Goal: Task Accomplishment & Management: Complete application form

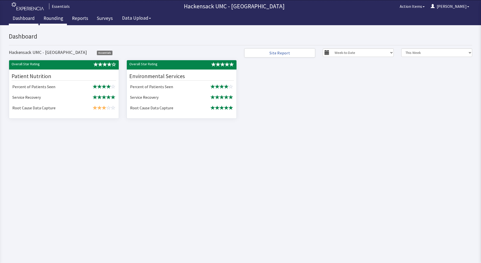
click at [52, 16] on link "Rounding" at bounding box center [53, 19] width 27 height 13
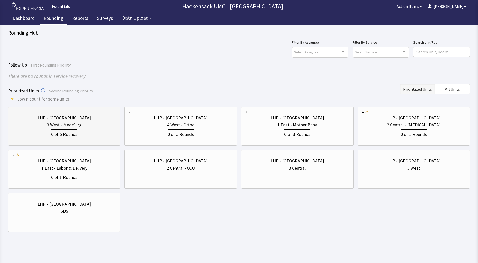
click at [90, 119] on div "LHP - Pascack Valley" at bounding box center [64, 117] width 104 height 7
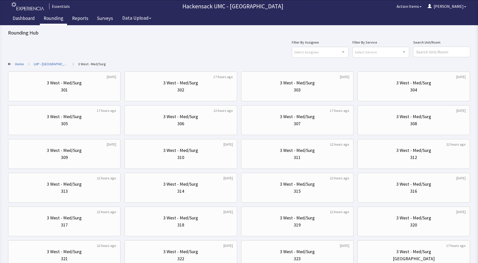
scroll to position [40, 0]
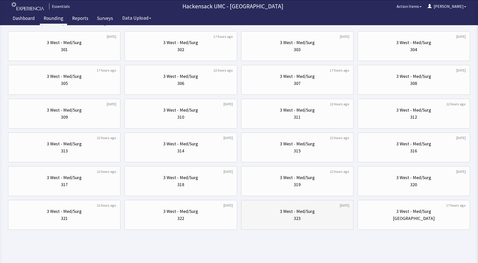
click at [297, 216] on div "323" at bounding box center [297, 218] width 7 height 7
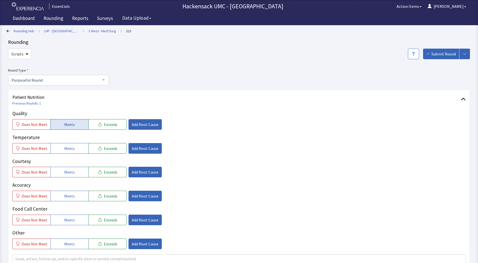
click at [71, 126] on span "Meets" at bounding box center [69, 124] width 11 height 6
click at [69, 149] on span "Meets" at bounding box center [69, 148] width 11 height 6
click at [67, 170] on span "Meets" at bounding box center [69, 172] width 11 height 6
click at [65, 197] on span "Meets" at bounding box center [69, 196] width 11 height 6
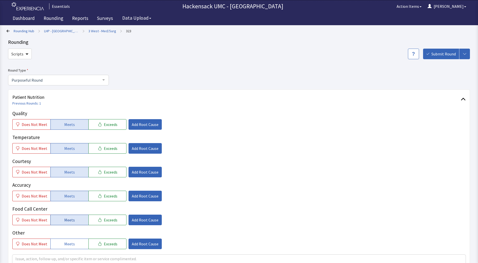
click at [66, 217] on span "Meets" at bounding box center [69, 220] width 11 height 6
click at [68, 241] on span "Meets" at bounding box center [69, 244] width 11 height 6
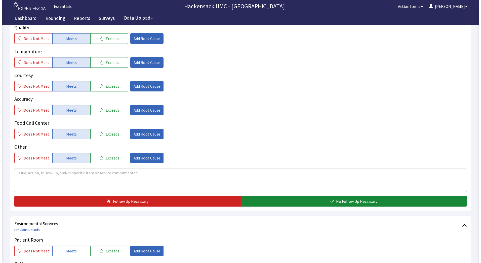
scroll to position [85, 0]
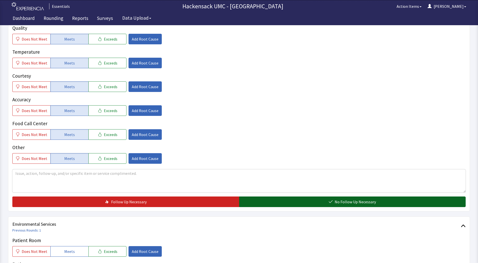
click at [282, 203] on button "No Follow Up Necessary" at bounding box center [352, 201] width 227 height 11
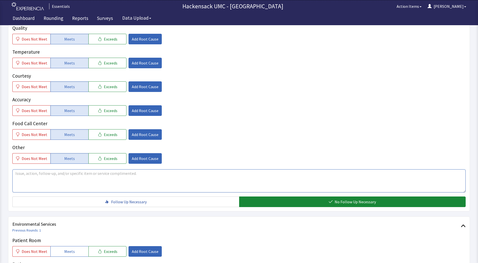
click at [97, 172] on textarea at bounding box center [238, 180] width 453 height 23
type textarea "P"
click at [145, 112] on span "Add Root Cause" at bounding box center [145, 111] width 27 height 6
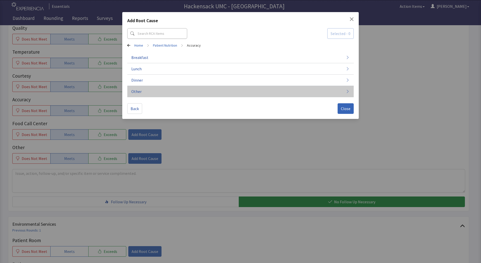
click at [146, 92] on button "Other" at bounding box center [240, 91] width 227 height 11
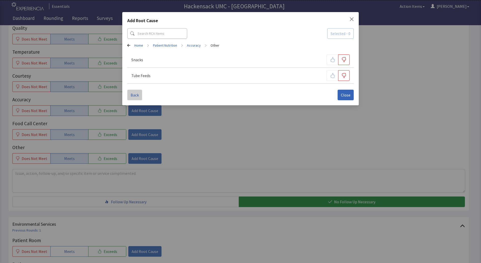
click at [135, 93] on span "Back" at bounding box center [135, 95] width 8 height 6
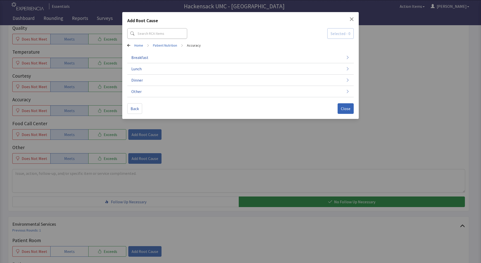
click at [350, 17] on icon "Close" at bounding box center [352, 19] width 4 height 4
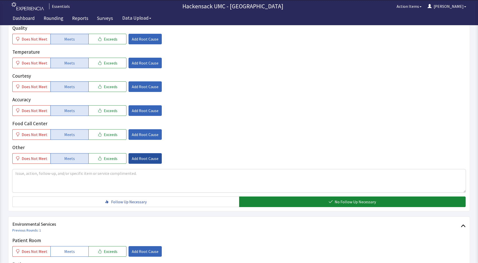
click at [137, 157] on span "Add Root Cause" at bounding box center [145, 158] width 27 height 6
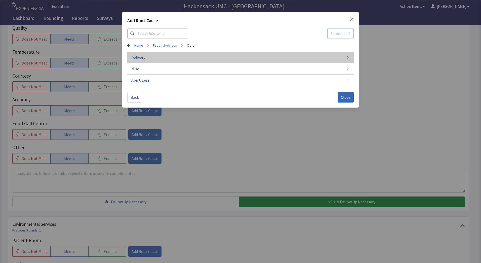
click at [157, 58] on button "Delivery" at bounding box center [240, 57] width 227 height 11
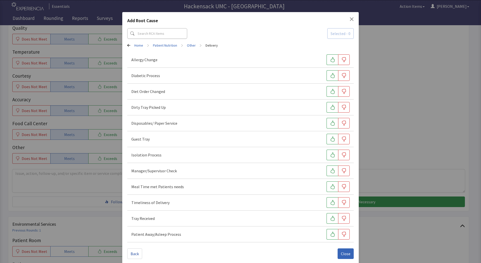
click at [350, 19] on icon "Close" at bounding box center [352, 19] width 4 height 4
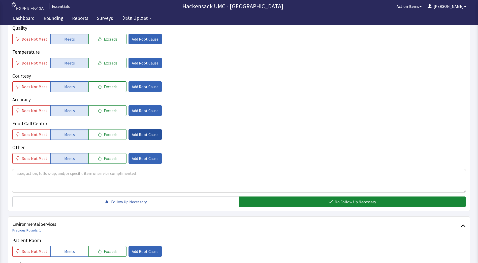
click at [136, 133] on span "Add Root Cause" at bounding box center [145, 134] width 27 height 6
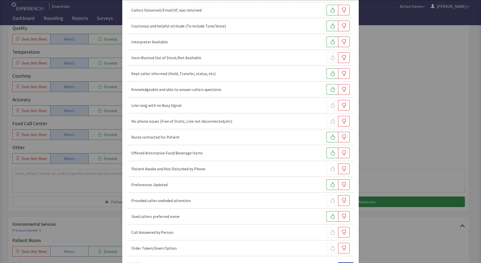
scroll to position [164, 0]
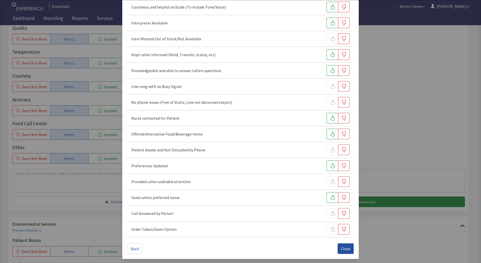
click at [344, 249] on span "Close" at bounding box center [346, 249] width 10 height 6
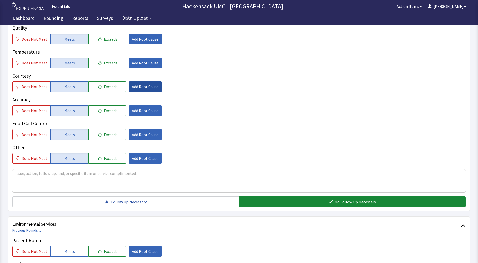
click at [133, 89] on span "Add Root Cause" at bounding box center [145, 87] width 27 height 6
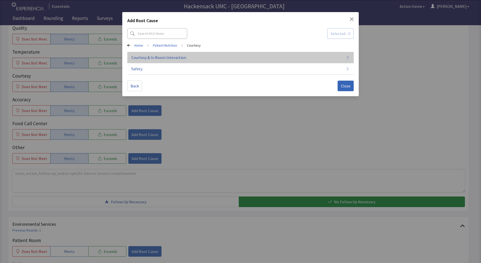
click at [159, 57] on span "Courtesy & In Room Interaction" at bounding box center [158, 57] width 55 height 6
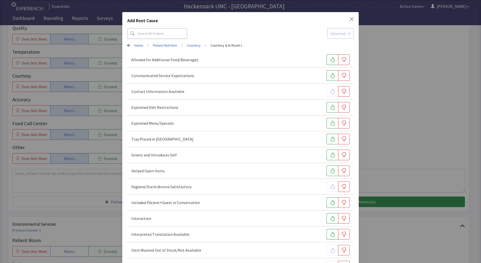
click at [198, 153] on div "Greets and Introduces Self" at bounding box center [240, 155] width 219 height 11
click at [330, 107] on icon "button" at bounding box center [332, 107] width 5 height 5
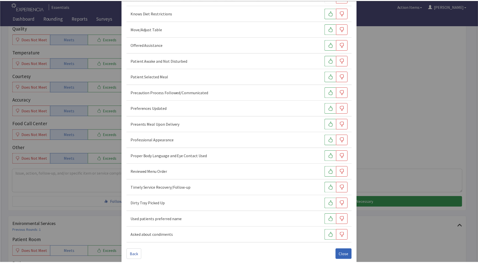
scroll to position [275, 0]
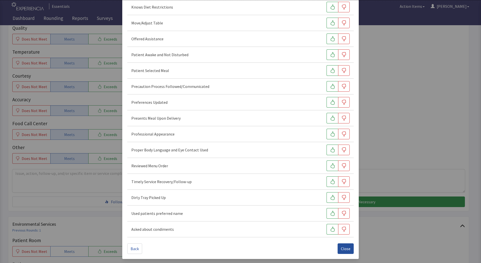
click at [346, 249] on span "Close" at bounding box center [346, 249] width 10 height 6
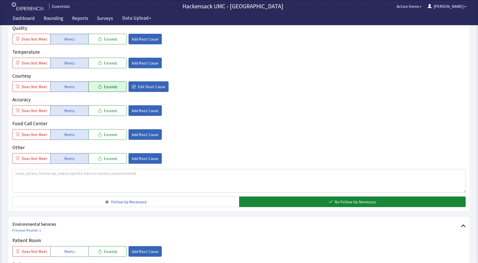
click at [99, 86] on button "Exceeds" at bounding box center [107, 86] width 38 height 11
click at [40, 171] on textarea at bounding box center [238, 180] width 453 height 23
click at [40, 171] on textarea "P" at bounding box center [238, 180] width 453 height 23
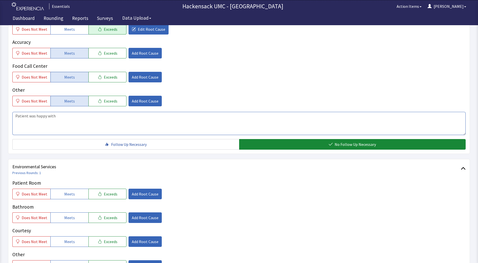
scroll to position [152, 0]
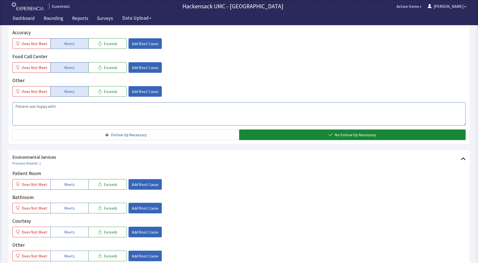
click at [65, 107] on textarea "Patient was happy with" at bounding box center [238, 113] width 453 height 23
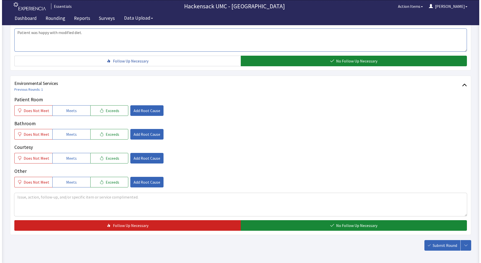
scroll to position [231, 0]
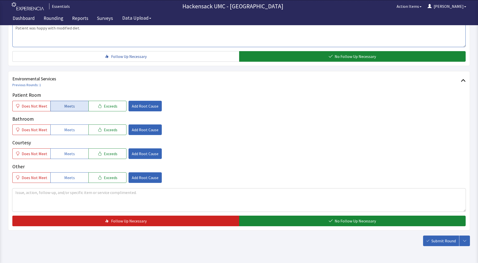
type textarea "Patient was happy with modified diet."
click at [68, 108] on span "Meets" at bounding box center [69, 106] width 11 height 6
click at [70, 128] on span "Meets" at bounding box center [69, 130] width 11 height 6
click at [66, 153] on span "Meets" at bounding box center [69, 154] width 11 height 6
click at [66, 177] on span "Meets" at bounding box center [69, 178] width 11 height 6
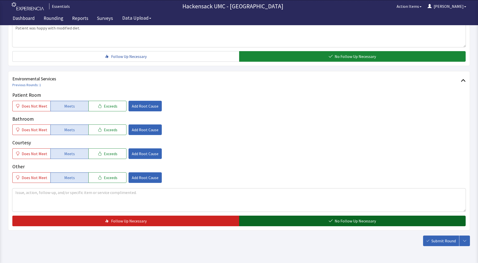
click at [290, 220] on button "No Follow Up Necessary" at bounding box center [352, 221] width 227 height 11
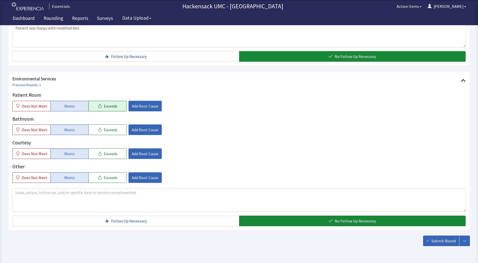
click at [104, 105] on span "Exceeds" at bounding box center [111, 106] width 14 height 6
click at [147, 107] on span "Add Root Cause" at bounding box center [145, 106] width 27 height 6
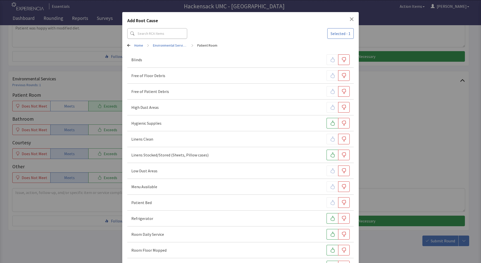
click at [350, 20] on icon "Close" at bounding box center [352, 19] width 4 height 4
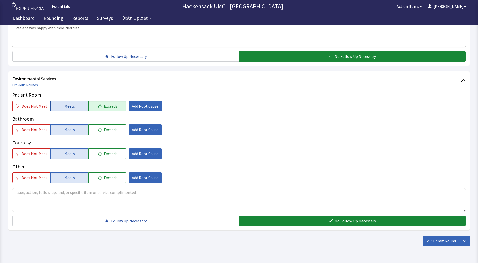
click at [66, 106] on span "Meets" at bounding box center [69, 106] width 11 height 6
click at [104, 177] on span "Exceeds" at bounding box center [111, 178] width 14 height 6
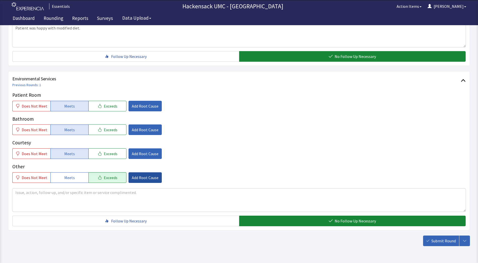
click at [140, 179] on span "Add Root Cause" at bounding box center [145, 178] width 27 height 6
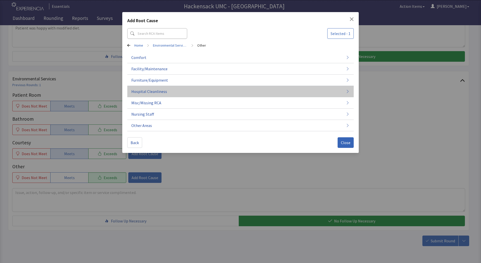
click at [174, 92] on button "Hospital Cleanliness" at bounding box center [240, 91] width 227 height 11
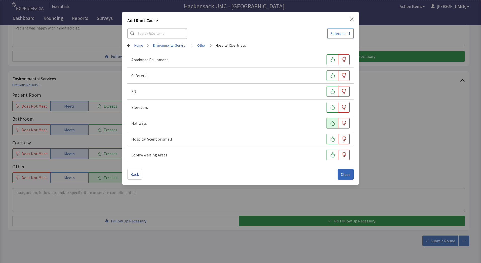
click at [333, 124] on icon "button" at bounding box center [332, 123] width 5 height 5
click at [348, 177] on button "Close" at bounding box center [346, 174] width 16 height 11
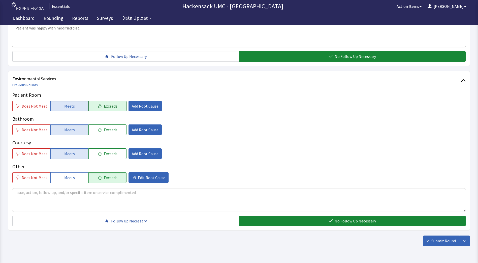
click at [104, 105] on span "Exceeds" at bounding box center [111, 106] width 14 height 6
click at [150, 108] on span "Add Root Cause" at bounding box center [145, 106] width 27 height 6
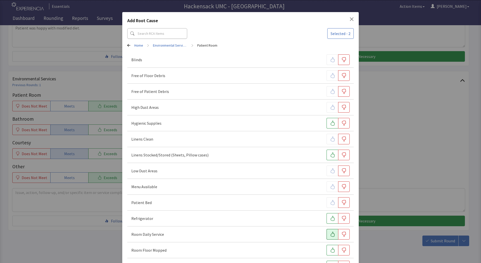
click at [330, 233] on icon "button" at bounding box center [332, 234] width 5 height 5
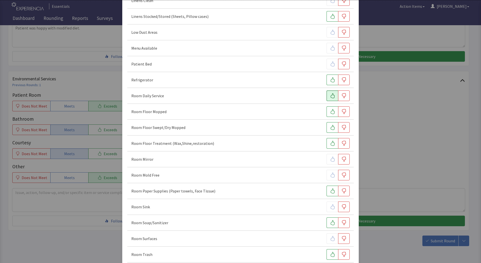
scroll to position [259, 0]
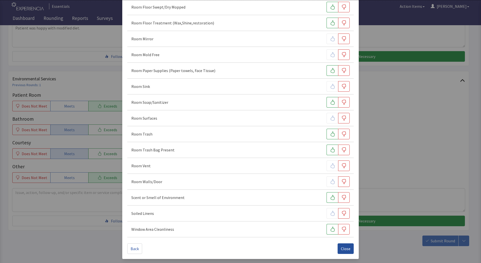
click at [343, 252] on button "Close" at bounding box center [346, 248] width 16 height 11
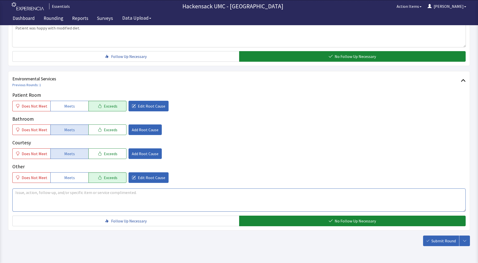
click at [43, 198] on textarea at bounding box center [238, 199] width 453 height 23
type textarea "Patient very happy with the cleanliness of the facility"
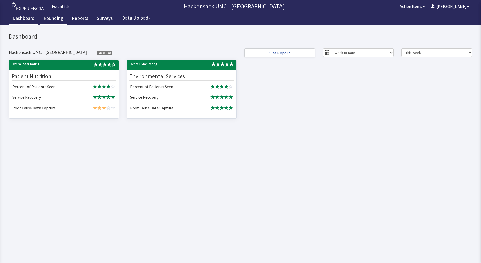
click at [54, 19] on link "Rounding" at bounding box center [53, 19] width 27 height 13
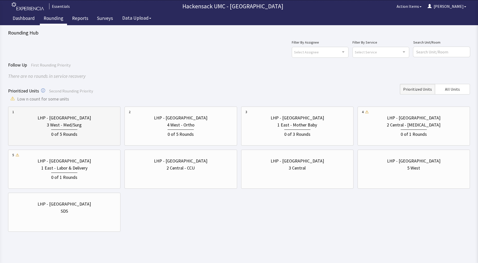
click at [83, 139] on div "LHP - Pascack Valley 3 West - Med/Surg 0 of 5 Rounds" at bounding box center [64, 125] width 104 height 33
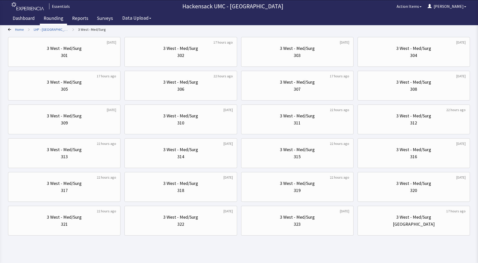
scroll to position [40, 0]
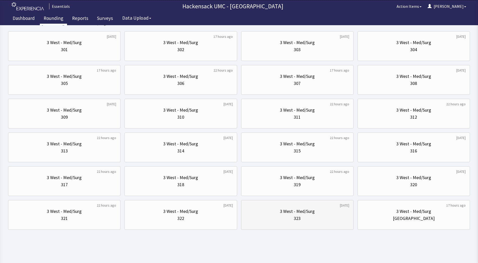
click at [295, 212] on div "3 West - Med/Surg" at bounding box center [297, 211] width 35 height 7
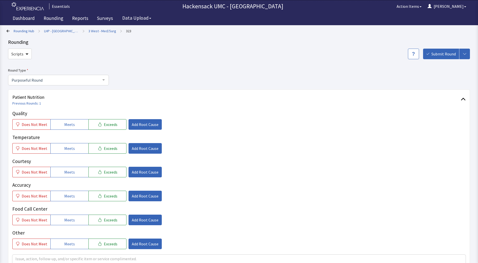
click at [26, 33] on div "Rounding Hub > LHP - [GEOGRAPHIC_DATA] > 3 West - Med/[GEOGRAPHIC_DATA] > 323" at bounding box center [238, 30] width 462 height 7
click at [25, 32] on link "Rounding Hub" at bounding box center [24, 30] width 21 height 5
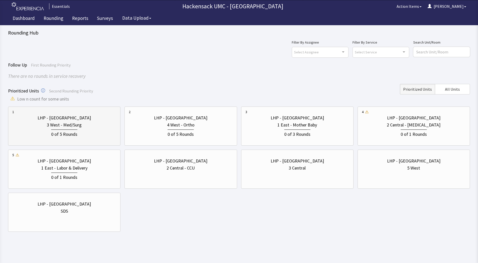
click at [87, 134] on div "0 of 5 Rounds" at bounding box center [64, 132] width 104 height 9
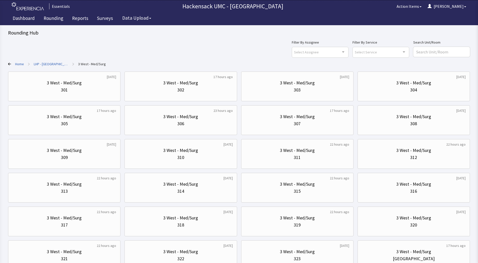
scroll to position [40, 0]
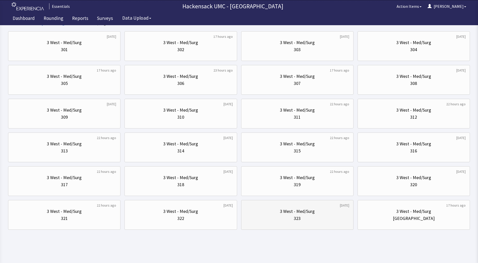
click at [323, 219] on div "323" at bounding box center [297, 218] width 104 height 7
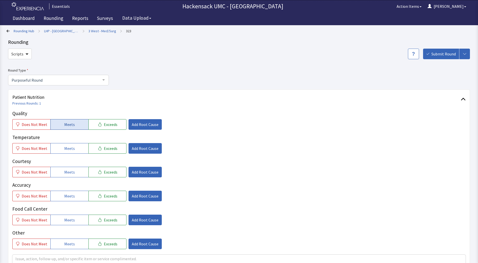
click at [80, 129] on button "Meets" at bounding box center [69, 124] width 38 height 11
click at [71, 150] on span "Meets" at bounding box center [69, 148] width 11 height 6
click at [67, 175] on button "Meets" at bounding box center [69, 172] width 38 height 11
click at [65, 194] on span "Meets" at bounding box center [69, 196] width 11 height 6
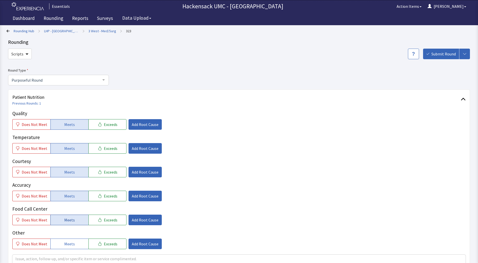
click at [65, 224] on button "Meets" at bounding box center [69, 220] width 38 height 11
click at [64, 242] on span "Meets" at bounding box center [69, 244] width 11 height 6
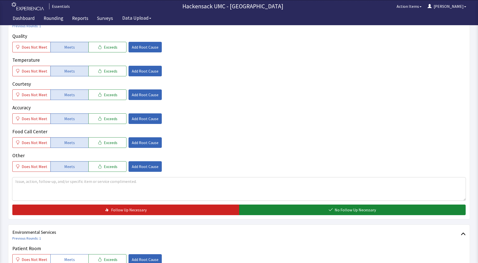
scroll to position [100, 0]
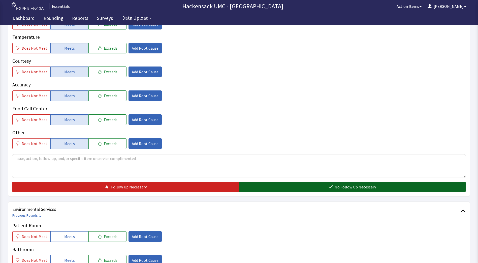
click at [348, 188] on span "No Follow Up Necessary" at bounding box center [354, 187] width 41 height 6
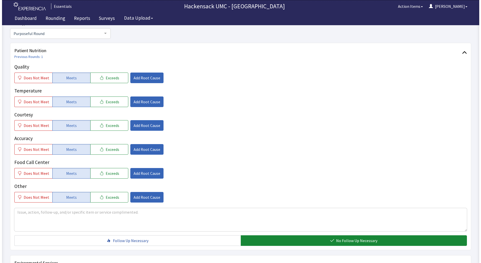
scroll to position [45, 0]
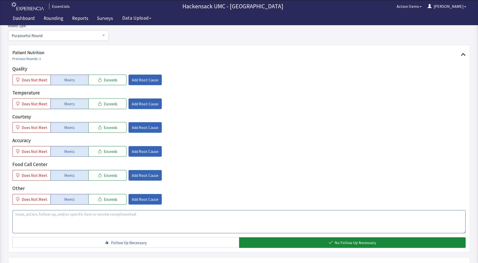
click at [56, 212] on textarea at bounding box center [238, 221] width 453 height 23
type textarea "Patient is happy with the diet assigned to her. Was concerned about it."
click at [144, 154] on span "Add Root Cause" at bounding box center [145, 151] width 27 height 6
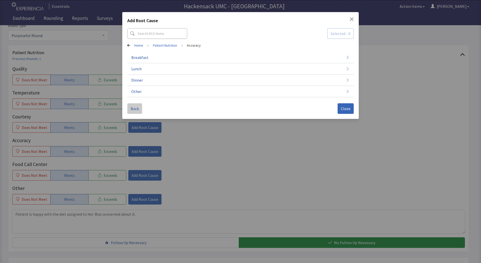
click at [129, 110] on button "Back" at bounding box center [134, 108] width 15 height 11
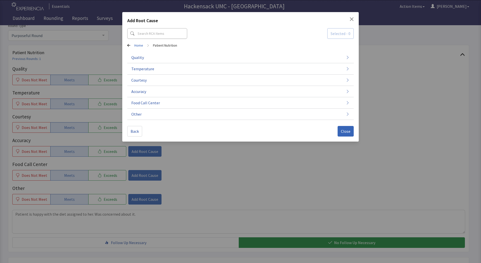
click at [229, 159] on div "Add Root Cause Selected - 0 Home > Patient Nutrition Quality Temperature Courte…" at bounding box center [240, 131] width 481 height 263
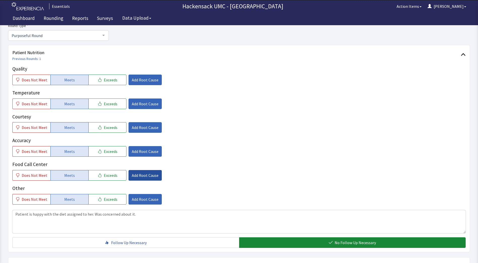
click at [141, 175] on span "Add Root Cause" at bounding box center [145, 175] width 27 height 6
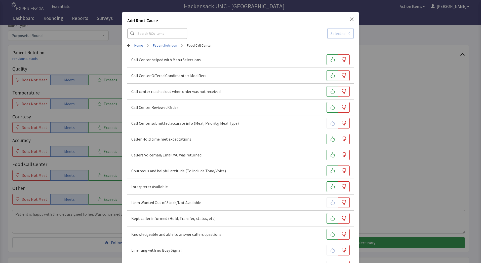
click at [350, 22] on div "Add Root Cause" at bounding box center [240, 21] width 227 height 9
click at [349, 21] on div "Add Root Cause" at bounding box center [240, 21] width 227 height 9
click at [353, 20] on div "Add Root Cause Selected - 0 Home > Patient Nutrition > Food Call Center Call Ce…" at bounding box center [240, 217] width 237 height 410
click at [351, 19] on icon "Close" at bounding box center [352, 19] width 4 height 4
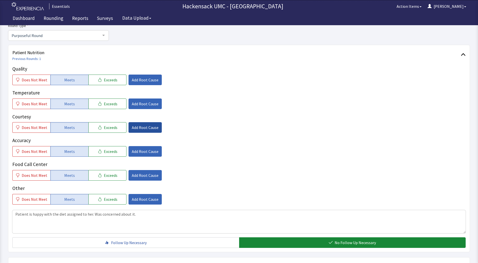
click at [136, 129] on span "Add Root Cause" at bounding box center [145, 127] width 27 height 6
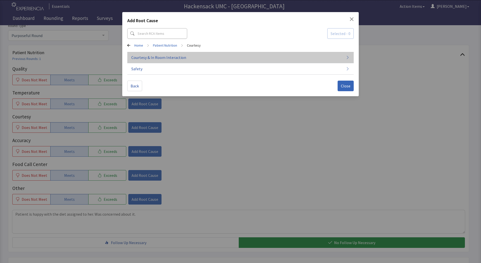
click at [155, 58] on span "Courtesy & In Room Interaction" at bounding box center [158, 57] width 55 height 6
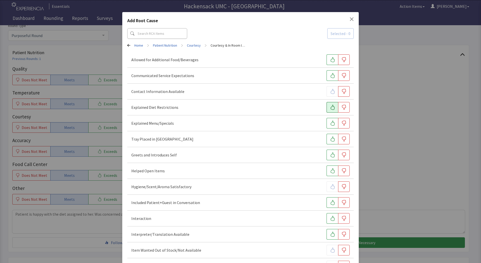
click at [330, 106] on icon "button" at bounding box center [332, 107] width 5 height 5
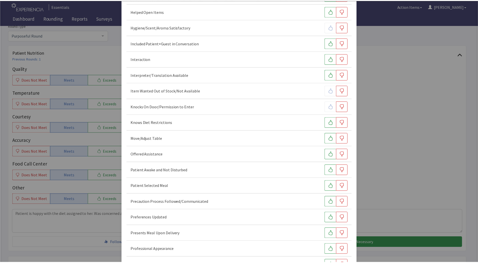
scroll to position [275, 0]
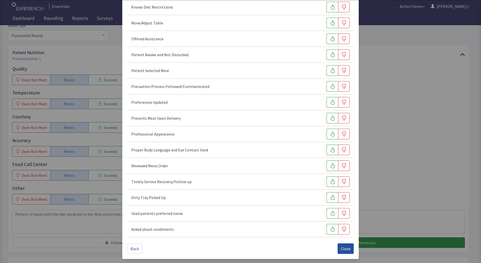
click at [345, 251] on span "Close" at bounding box center [346, 249] width 10 height 6
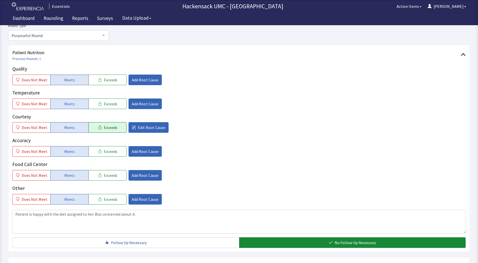
click at [111, 127] on span "Exceeds" at bounding box center [111, 127] width 14 height 6
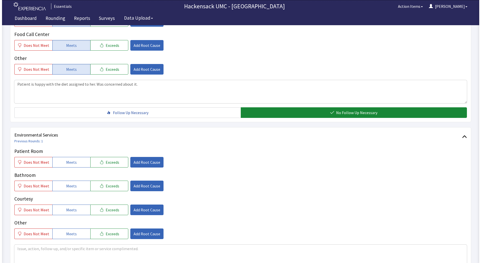
scroll to position [247, 0]
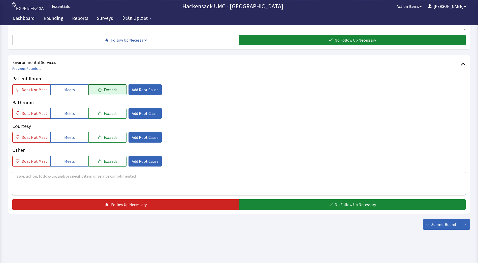
click at [107, 91] on span "Exceeds" at bounding box center [111, 90] width 14 height 6
click at [150, 92] on span "Add Root Cause" at bounding box center [145, 90] width 27 height 6
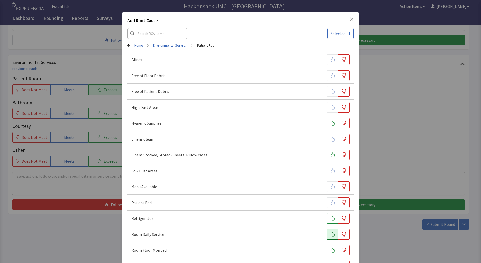
click at [327, 235] on button "button" at bounding box center [333, 234] width 12 height 11
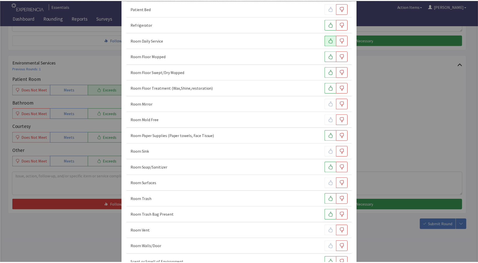
scroll to position [259, 0]
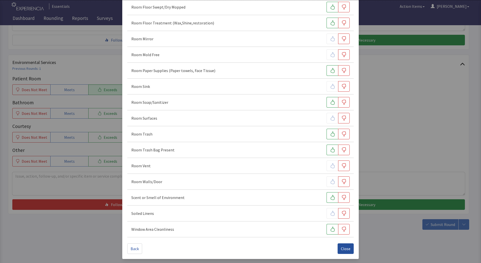
click at [343, 251] on span "Close" at bounding box center [346, 249] width 10 height 6
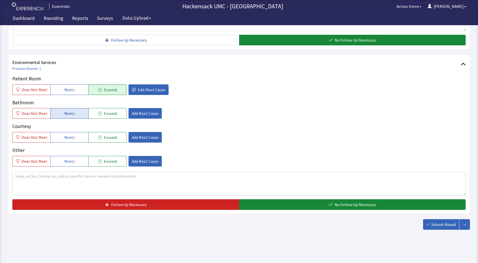
click at [65, 112] on span "Meets" at bounding box center [69, 113] width 11 height 6
click at [67, 138] on span "Meets" at bounding box center [69, 137] width 11 height 6
click at [104, 163] on span "Exceeds" at bounding box center [111, 161] width 14 height 6
click at [146, 161] on span "Add Root Cause" at bounding box center [145, 161] width 27 height 6
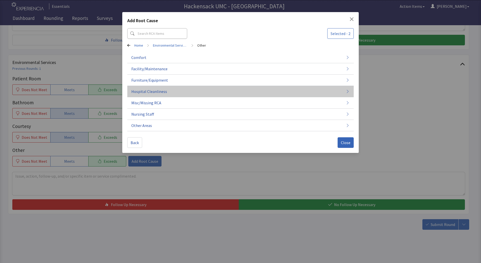
click at [160, 93] on span "Hospital Cleanliness" at bounding box center [149, 91] width 36 height 6
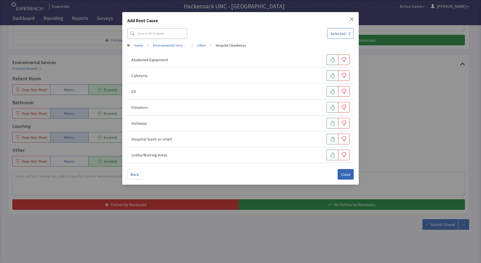
click at [161, 127] on div "Hallways" at bounding box center [240, 123] width 219 height 11
click at [331, 121] on icon "button" at bounding box center [332, 123] width 5 height 5
click at [347, 175] on span "Close" at bounding box center [346, 174] width 10 height 6
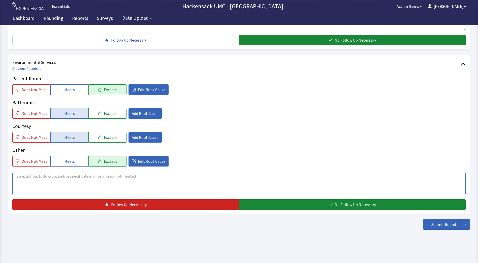
click at [88, 172] on textarea at bounding box center [238, 183] width 453 height 23
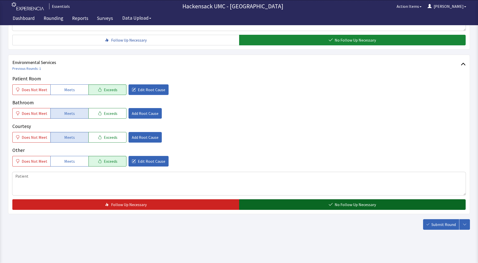
click at [310, 204] on button "No Follow Up Necessary" at bounding box center [352, 204] width 227 height 11
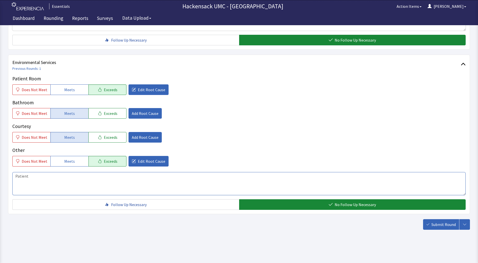
click at [53, 176] on textarea "Patient" at bounding box center [238, 183] width 453 height 23
type textarea "Patient commended the staff for how well kept the facility is. Keep it up."
click at [436, 225] on span "Submit Round" at bounding box center [443, 224] width 24 height 6
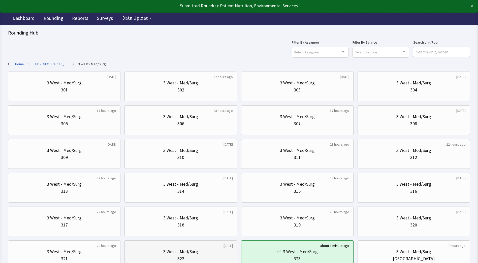
click at [204, 254] on div "3 West - Med/Surg" at bounding box center [181, 251] width 104 height 7
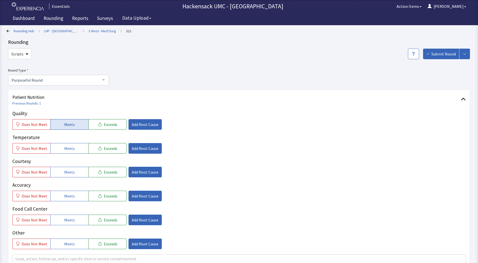
click at [76, 127] on button "Meets" at bounding box center [69, 124] width 38 height 11
click at [68, 150] on span "Meets" at bounding box center [69, 148] width 11 height 6
click at [66, 172] on span "Meets" at bounding box center [69, 172] width 11 height 6
click at [65, 197] on span "Meets" at bounding box center [69, 196] width 11 height 6
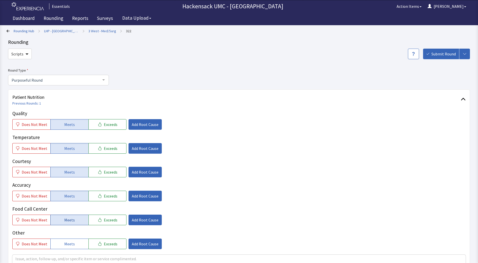
click at [62, 223] on button "Meets" at bounding box center [69, 220] width 38 height 11
click at [61, 246] on button "Meets" at bounding box center [69, 243] width 38 height 11
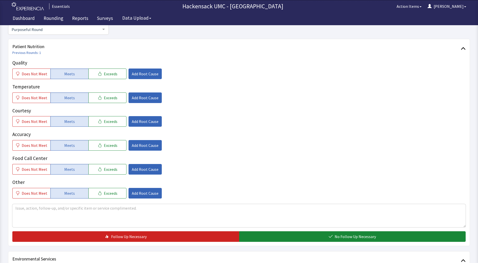
scroll to position [81, 0]
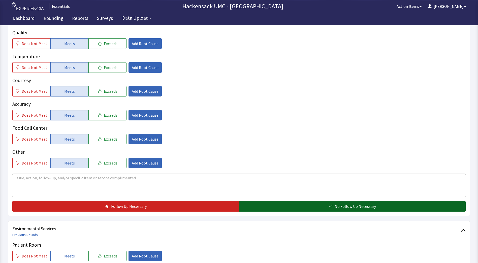
click at [316, 207] on button "No Follow Up Necessary" at bounding box center [352, 206] width 227 height 11
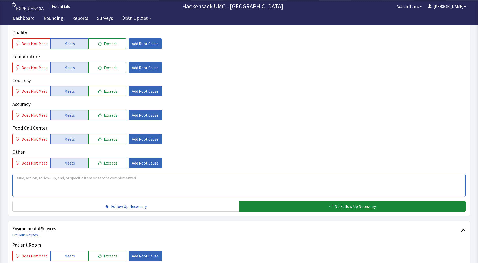
click at [76, 184] on textarea at bounding box center [238, 185] width 453 height 23
type textarea "o"
type textarea "O"
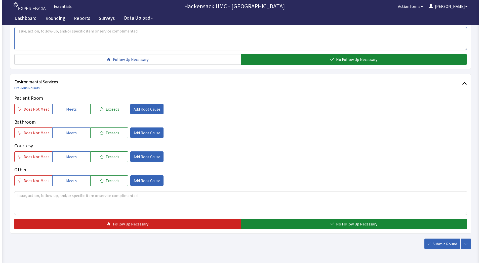
scroll to position [229, 0]
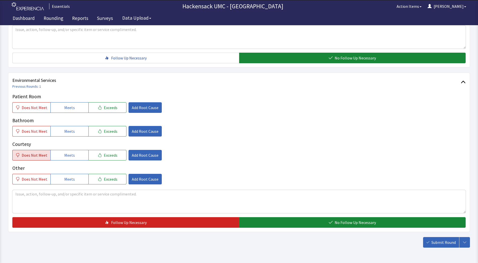
click at [39, 156] on span "Does Not Meet" at bounding box center [35, 155] width 26 height 6
click at [146, 155] on span "Add Root Cause" at bounding box center [145, 155] width 27 height 6
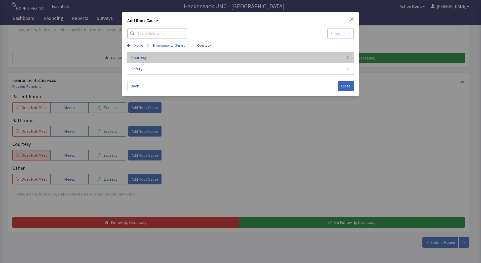
click at [143, 60] on span "Courtesy" at bounding box center [138, 57] width 15 height 6
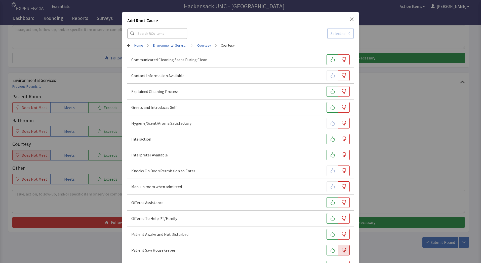
click at [343, 255] on button "button" at bounding box center [344, 250] width 12 height 11
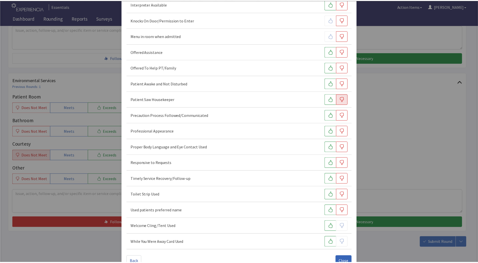
scroll to position [164, 0]
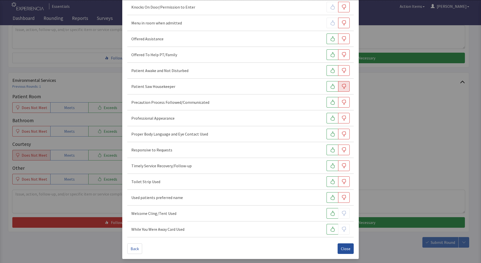
click at [345, 250] on span "Close" at bounding box center [346, 249] width 10 height 6
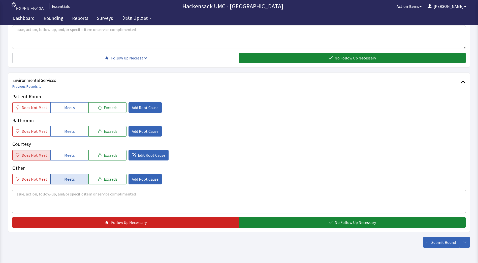
click at [70, 182] on span "Meets" at bounding box center [69, 179] width 11 height 6
click at [71, 133] on span "Meets" at bounding box center [69, 131] width 11 height 6
click at [78, 108] on button "Meets" at bounding box center [69, 107] width 38 height 11
click at [67, 195] on textarea at bounding box center [238, 201] width 453 height 23
type textarea "N"
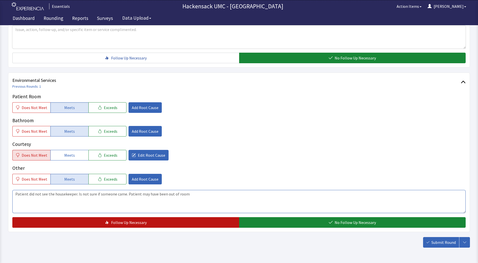
type textarea "Patient did not see the housekeeper. Is not sure if someone came. Patient may h…"
click at [125, 223] on span "Follow Up Necessary" at bounding box center [129, 222] width 36 height 6
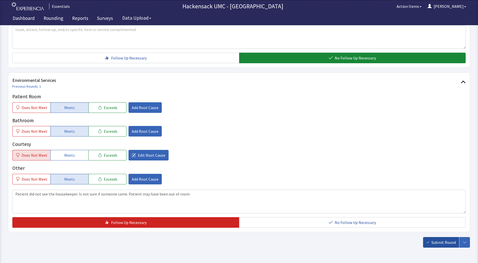
click at [436, 244] on span "Submit Round" at bounding box center [443, 242] width 24 height 6
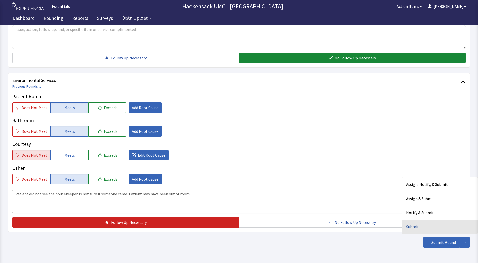
click at [420, 223] on div "Submit" at bounding box center [440, 227] width 76 height 14
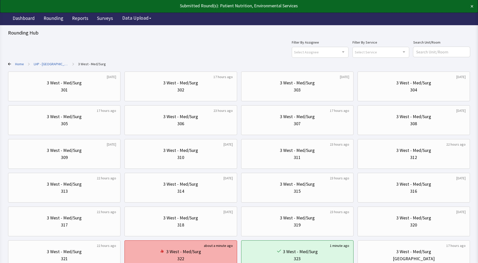
click at [192, 256] on div "322" at bounding box center [181, 258] width 104 height 7
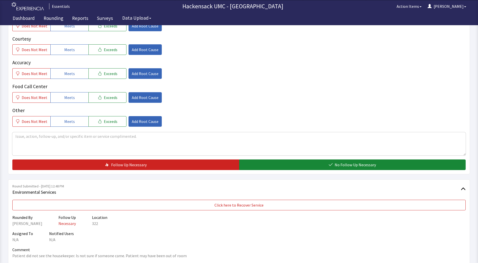
scroll to position [160, 0]
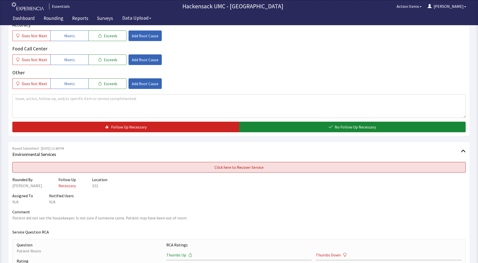
click at [271, 169] on button "Click here to Recover Service" at bounding box center [238, 167] width 453 height 11
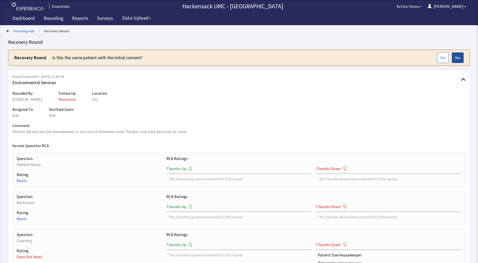
click at [456, 59] on span "Yes" at bounding box center [457, 58] width 5 height 6
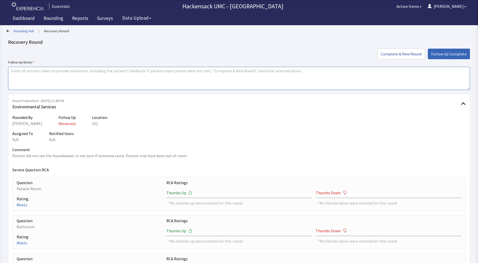
click at [164, 80] on textarea at bounding box center [239, 78] width 462 height 23
type textarea "I did observe the engagement card on the overbed table... went and spoke to Hou…"
click at [447, 52] on span "Follow Up Complete" at bounding box center [449, 54] width 36 height 6
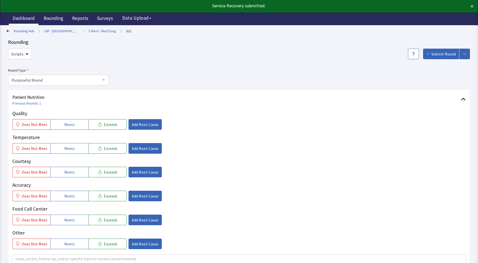
click at [15, 20] on link "Dashboard" at bounding box center [24, 19] width 30 height 13
